Goal: Information Seeking & Learning: Learn about a topic

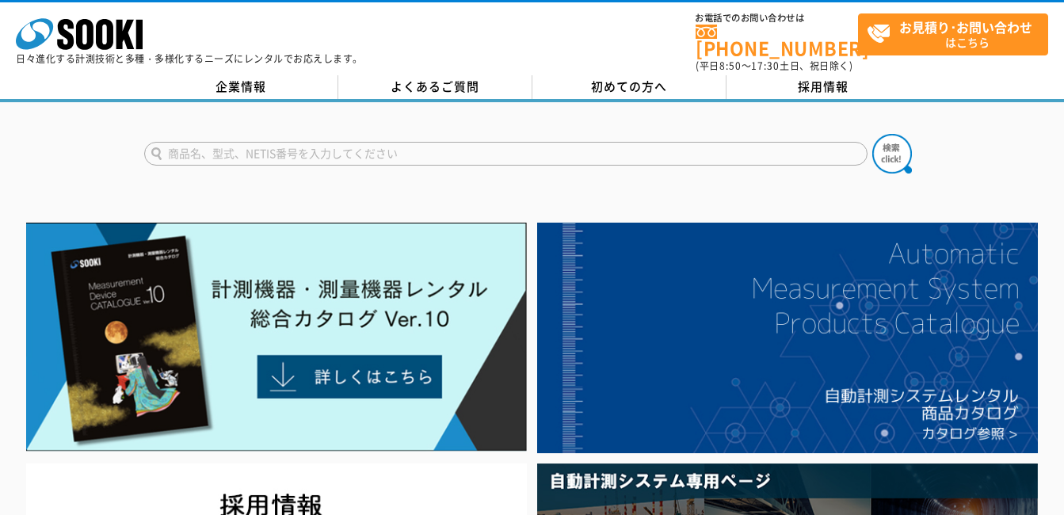
click at [386, 145] on input "text" at bounding box center [505, 154] width 723 height 24
click at [881, 143] on img at bounding box center [892, 154] width 40 height 40
click at [221, 147] on input "ﾏﾙﾁｶﾞｽ" at bounding box center [505, 154] width 723 height 24
type input "ﾏﾙﾁｶﾞｽ検知器"
click at [897, 146] on img at bounding box center [892, 154] width 40 height 40
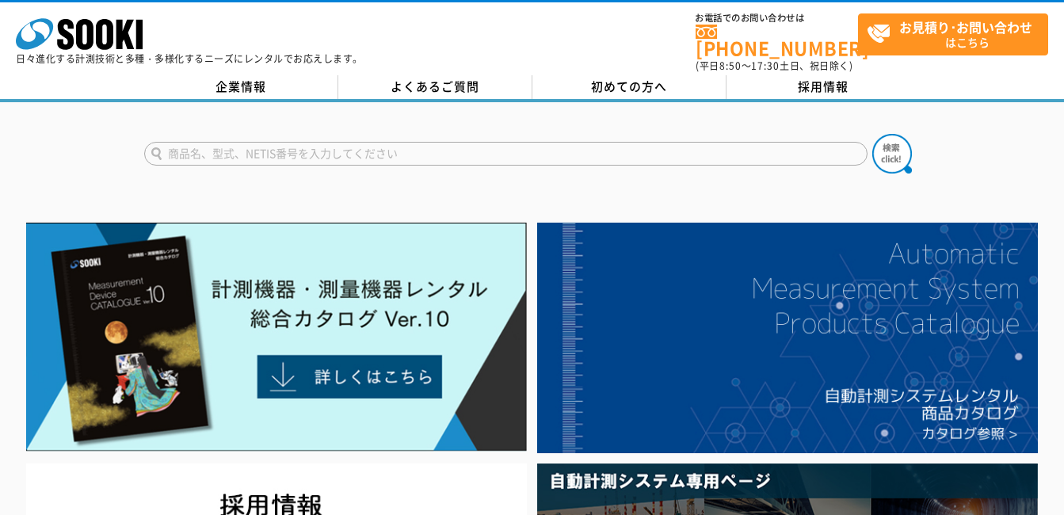
click at [347, 148] on input "text" at bounding box center [505, 154] width 723 height 24
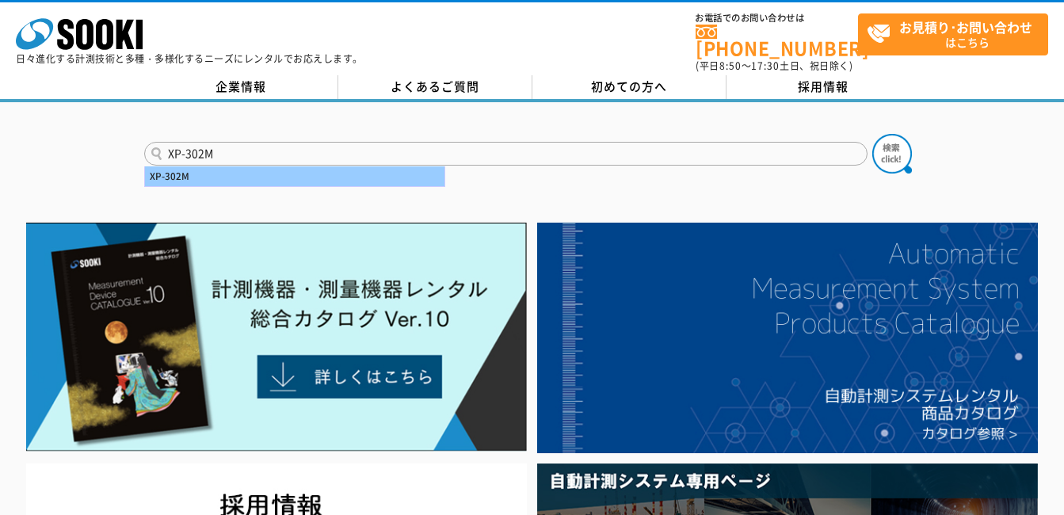
type input "XP-302M"
click at [348, 166] on div "XP-302M" at bounding box center [294, 176] width 299 height 20
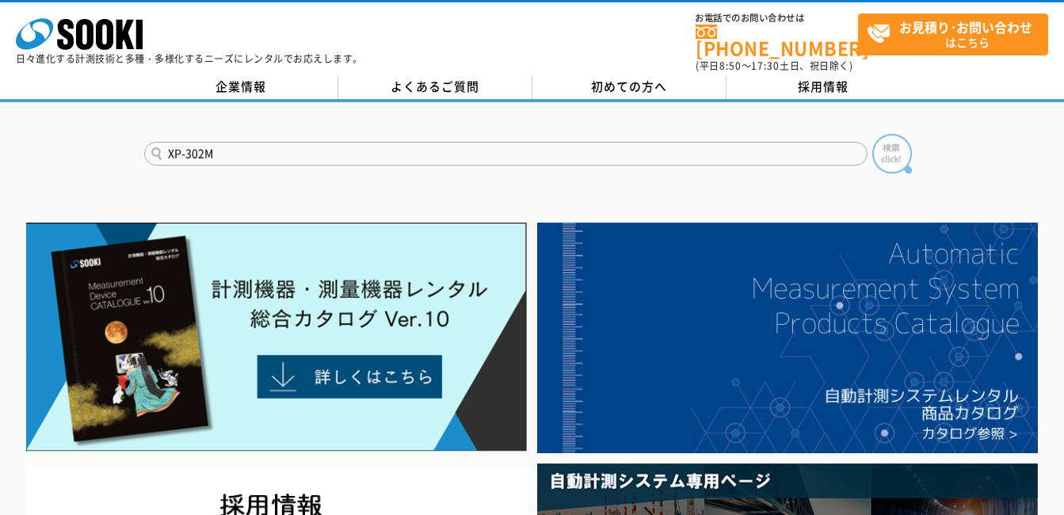
click at [885, 152] on img at bounding box center [892, 154] width 40 height 40
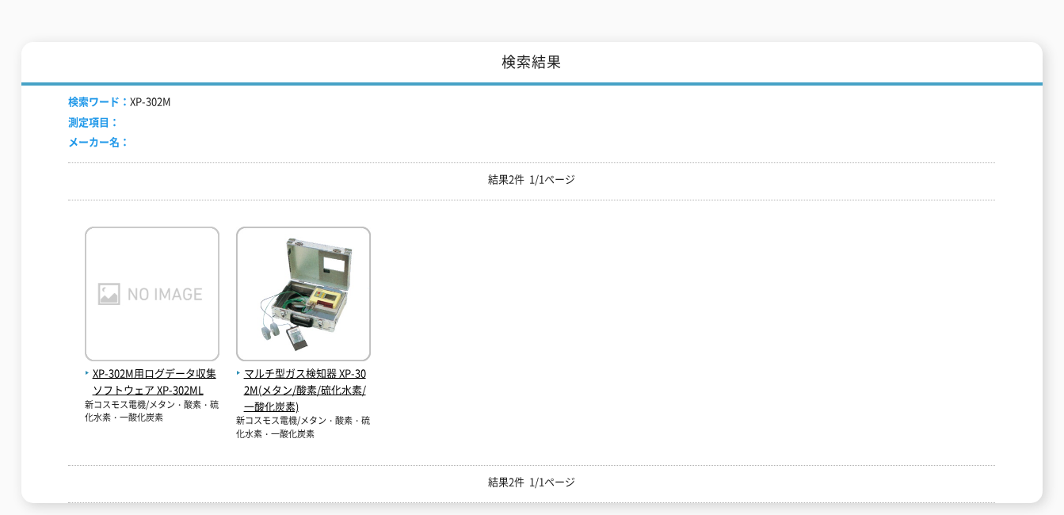
scroll to position [317, 0]
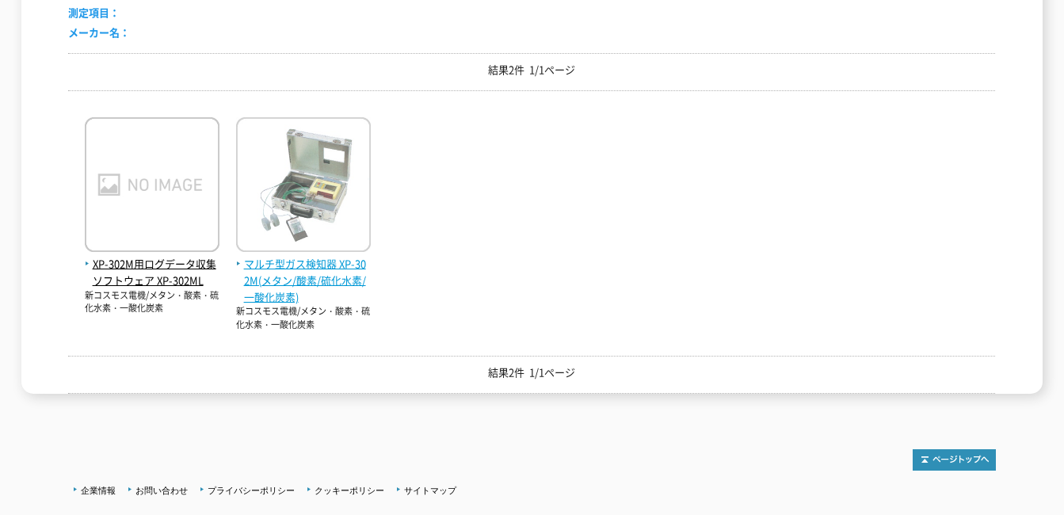
click at [319, 208] on img at bounding box center [303, 186] width 135 height 139
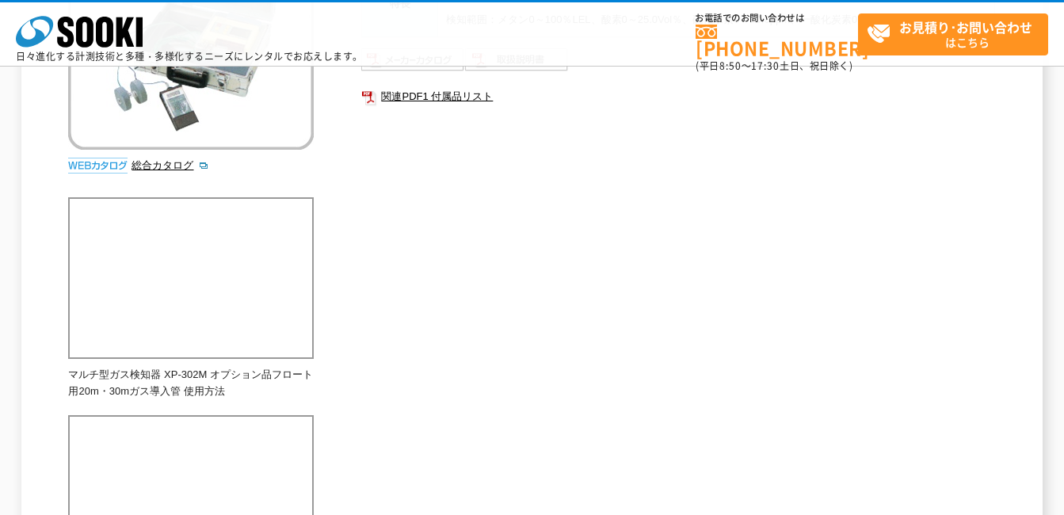
scroll to position [238, 0]
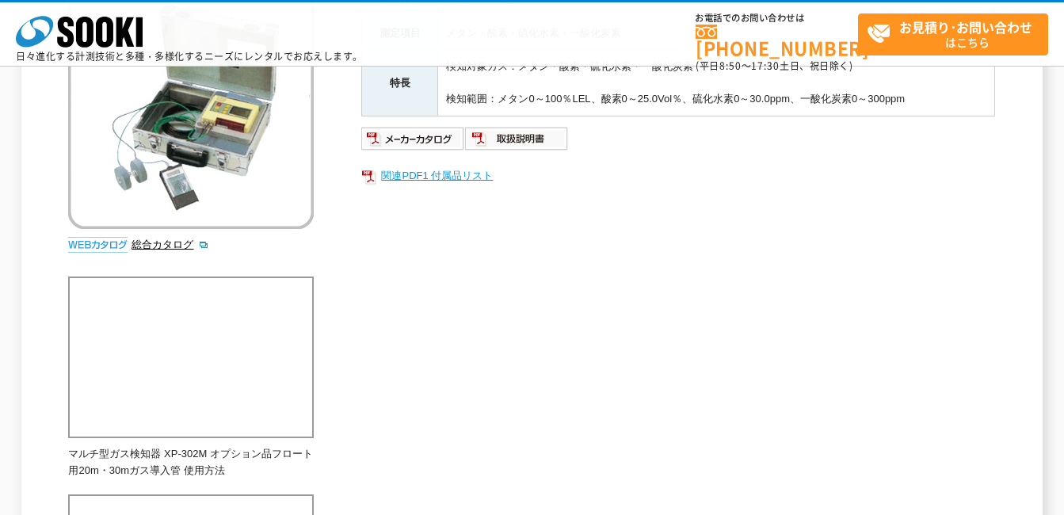
click at [430, 181] on link "関連PDF1 付属品リスト" at bounding box center [678, 176] width 634 height 21
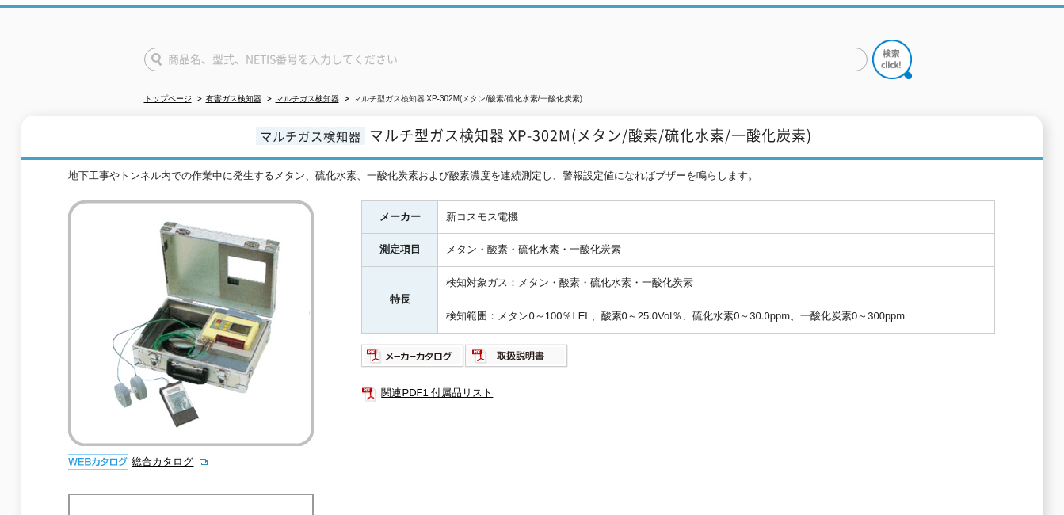
scroll to position [0, 0]
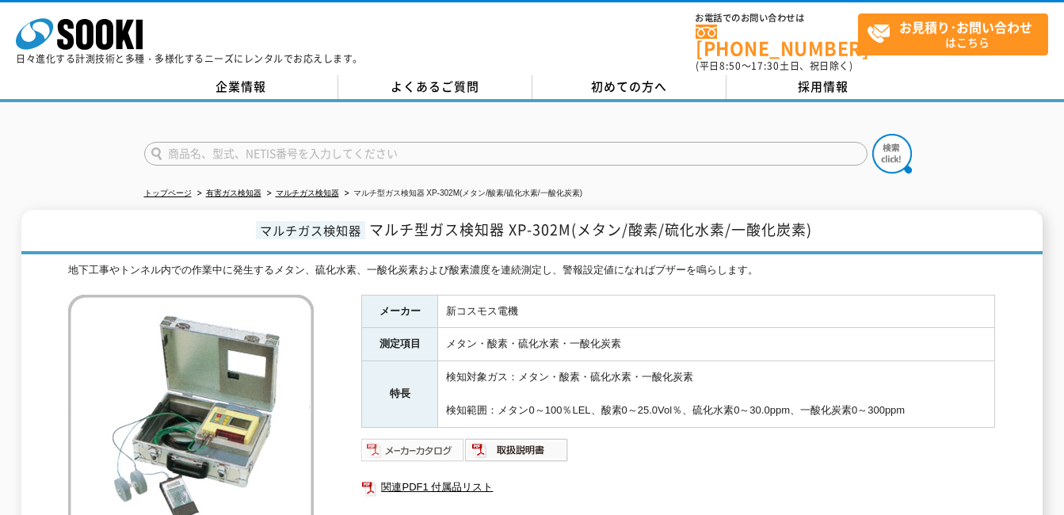
click at [425, 437] on img at bounding box center [413, 449] width 104 height 25
click at [348, 142] on input "text" at bounding box center [505, 154] width 723 height 24
type input "SOK-G100"
click at [872, 134] on button at bounding box center [892, 154] width 40 height 40
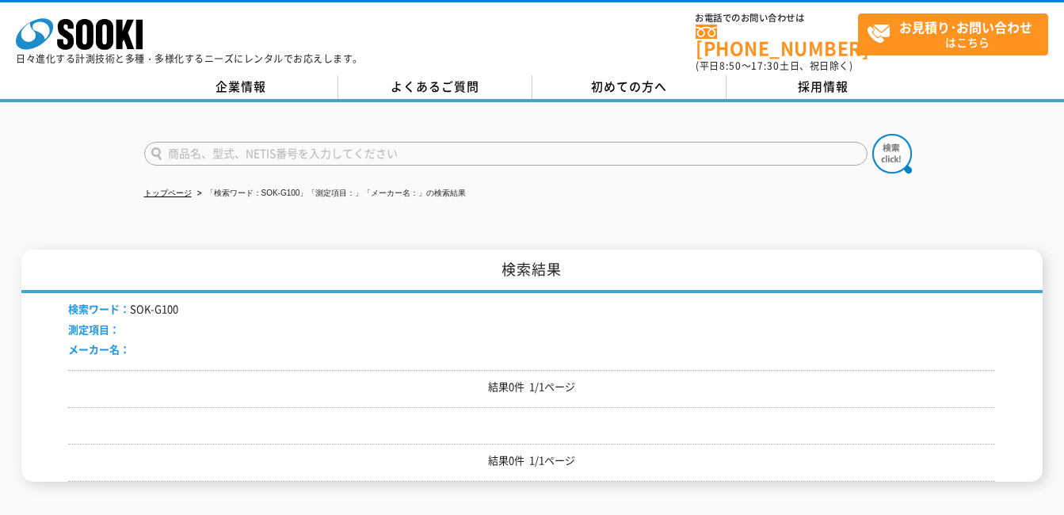
click at [169, 302] on li "検索ワード： SOK-G100" at bounding box center [123, 309] width 110 height 17
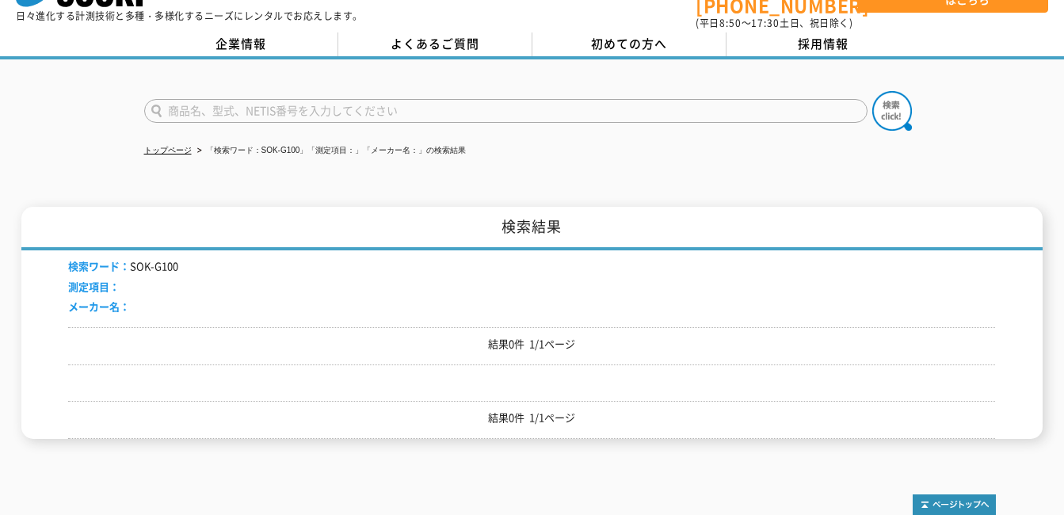
scroll to position [32, 0]
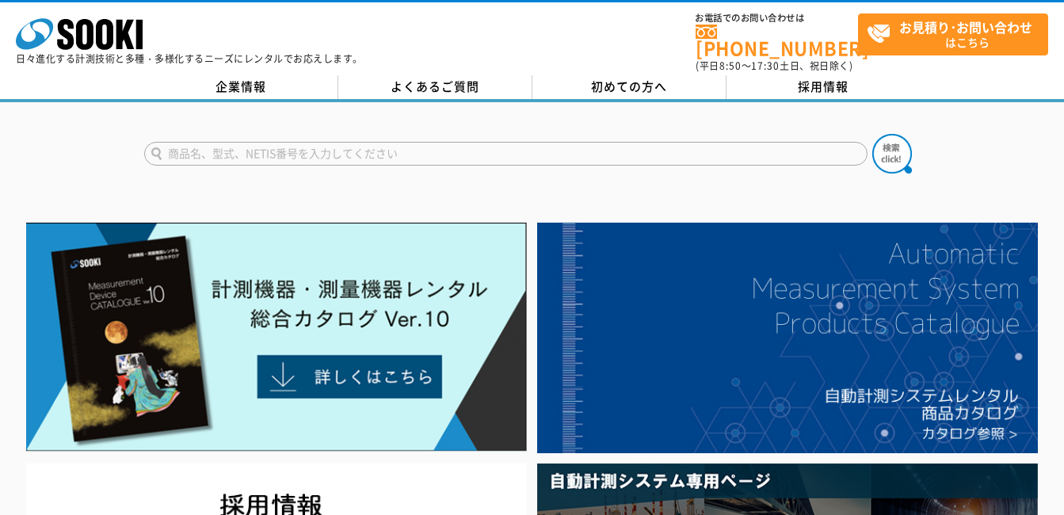
click at [287, 142] on input "text" at bounding box center [505, 154] width 723 height 24
click at [872, 134] on button at bounding box center [892, 154] width 40 height 40
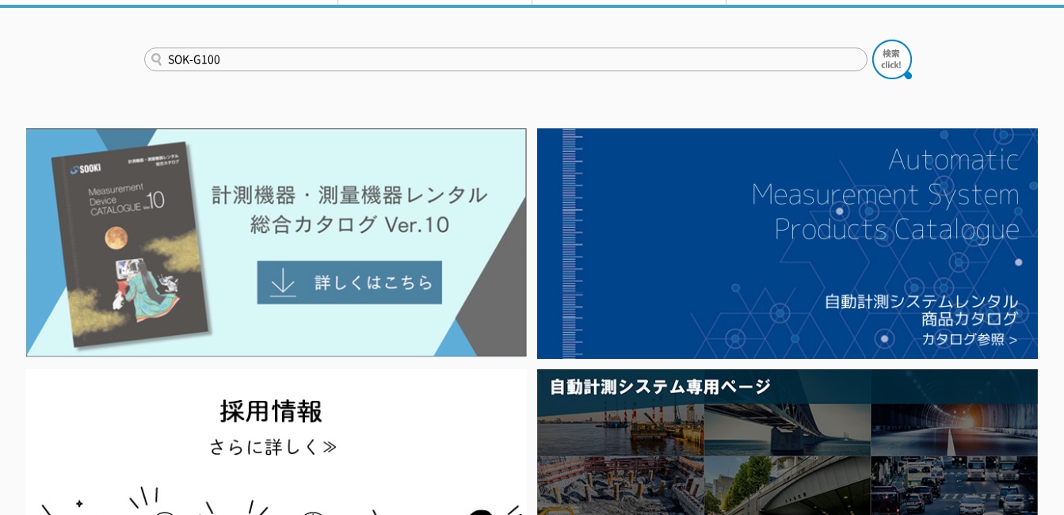
scroll to position [79, 0]
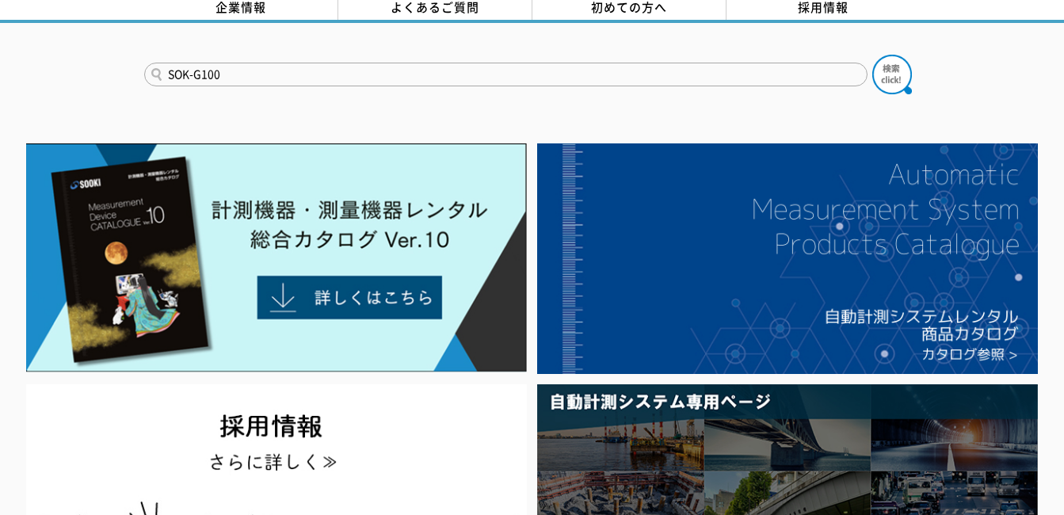
click at [372, 69] on input "SOK-G100" at bounding box center [505, 75] width 723 height 24
type input "S"
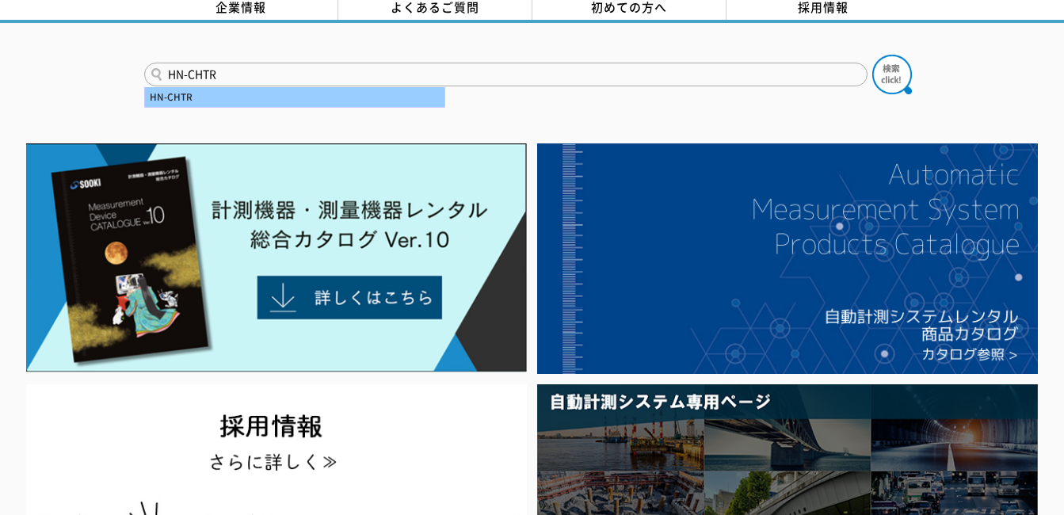
type input "HN-CHTR"
click at [370, 90] on div "HN-CHTR" at bounding box center [294, 97] width 299 height 20
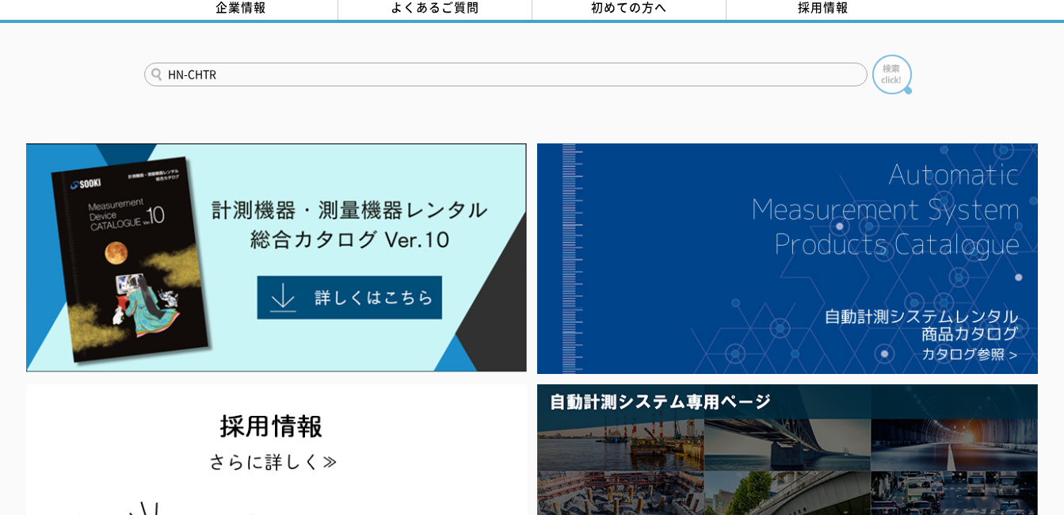
click at [895, 64] on img at bounding box center [892, 75] width 40 height 40
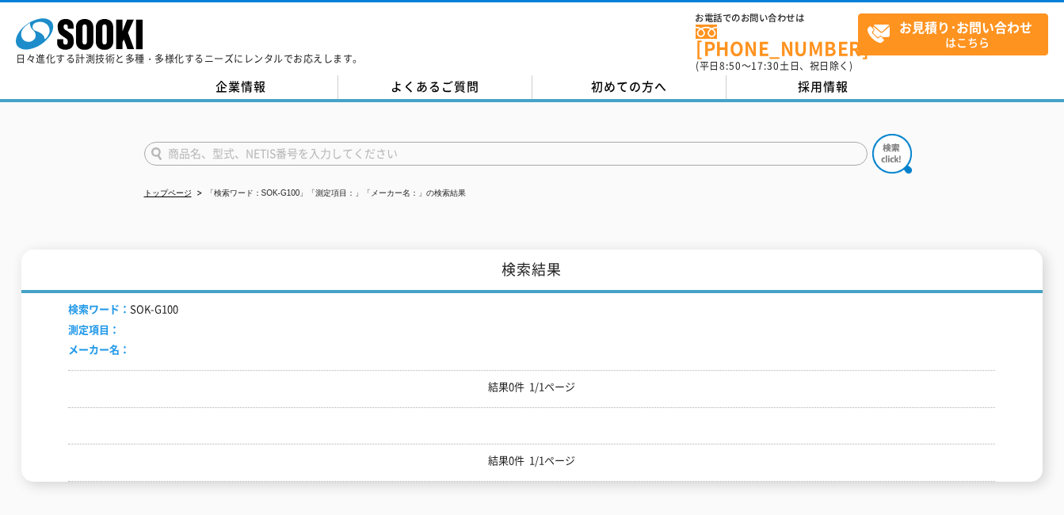
click at [167, 302] on li "検索ワード： SOK-G100" at bounding box center [123, 309] width 110 height 17
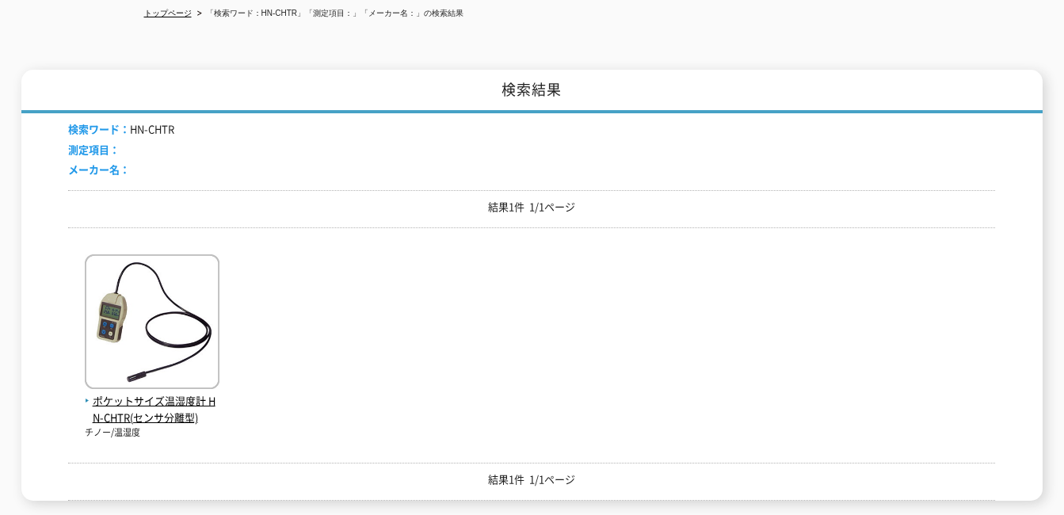
scroll to position [238, 0]
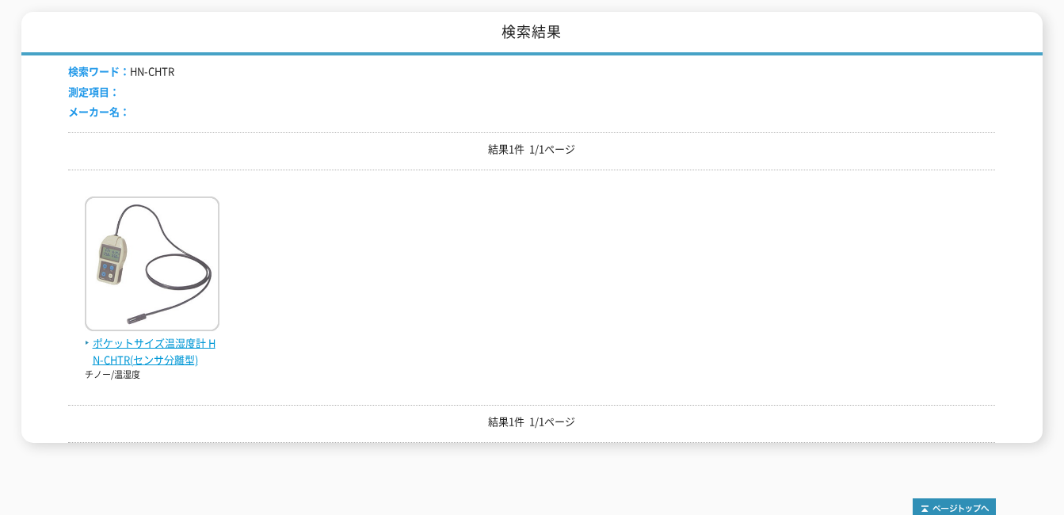
click at [166, 287] on img at bounding box center [152, 265] width 135 height 139
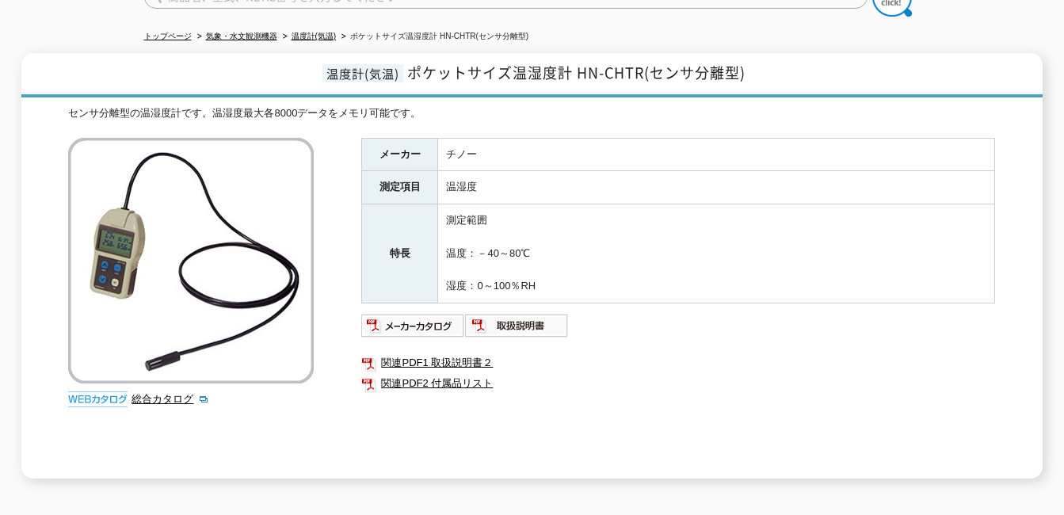
scroll to position [158, 0]
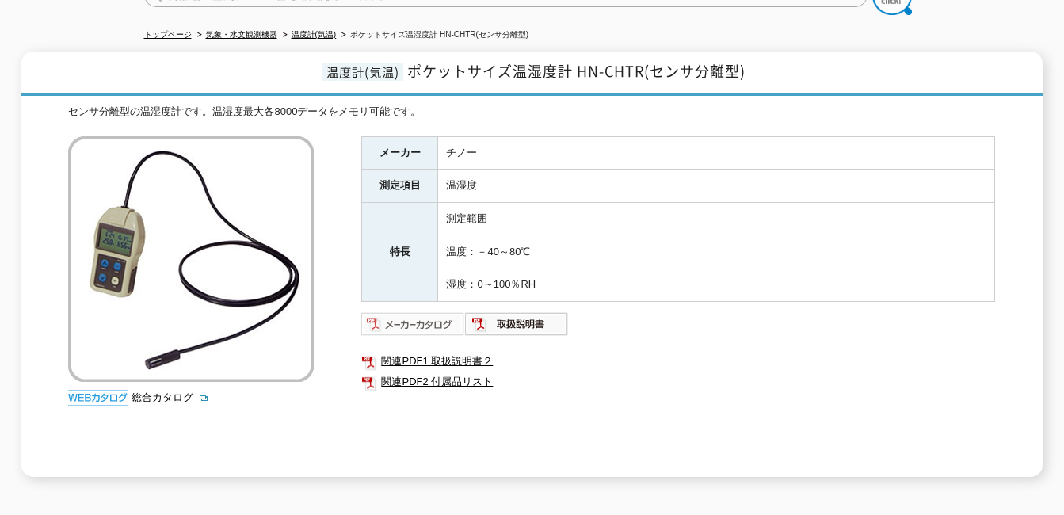
click at [390, 311] on img at bounding box center [413, 323] width 104 height 25
